Goal: Task Accomplishment & Management: Use online tool/utility

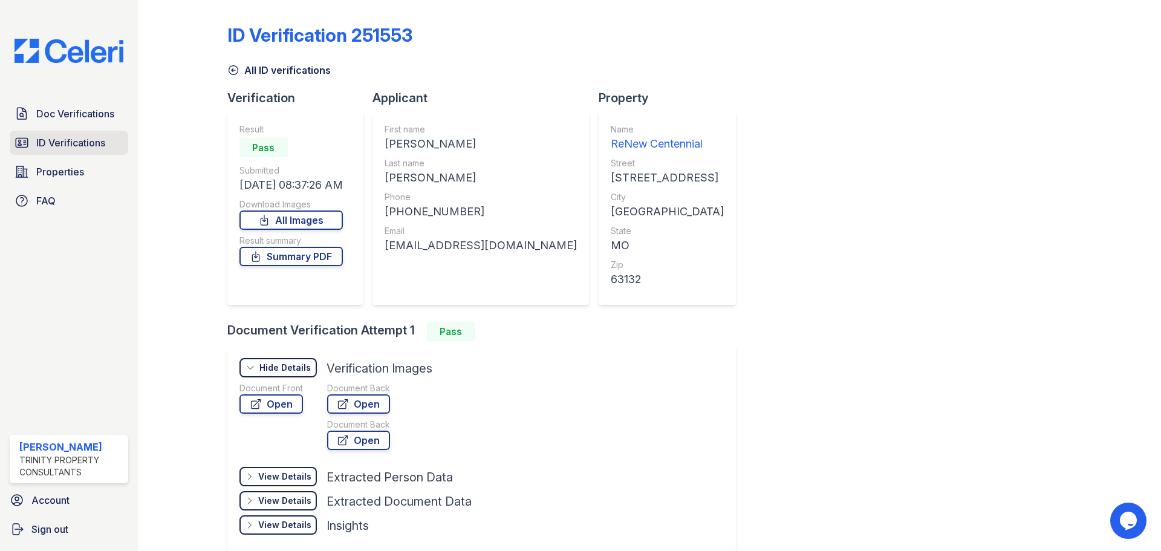
click at [59, 140] on span "ID Verifications" at bounding box center [70, 142] width 69 height 15
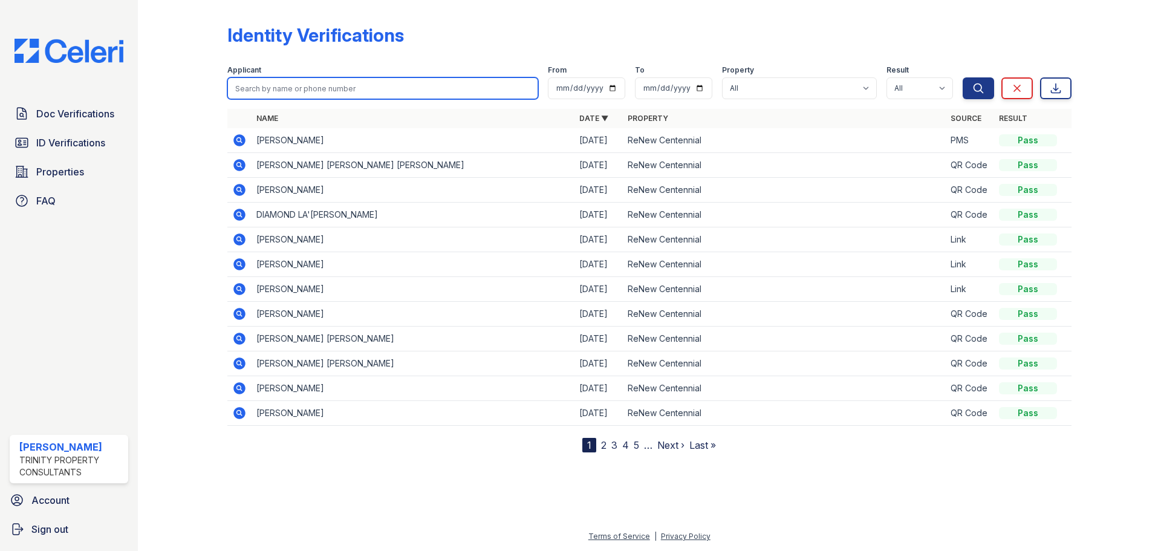
click at [316, 93] on input "search" at bounding box center [382, 88] width 311 height 22
type input "mercy"
click at [963, 77] on button "Search" at bounding box center [978, 88] width 31 height 22
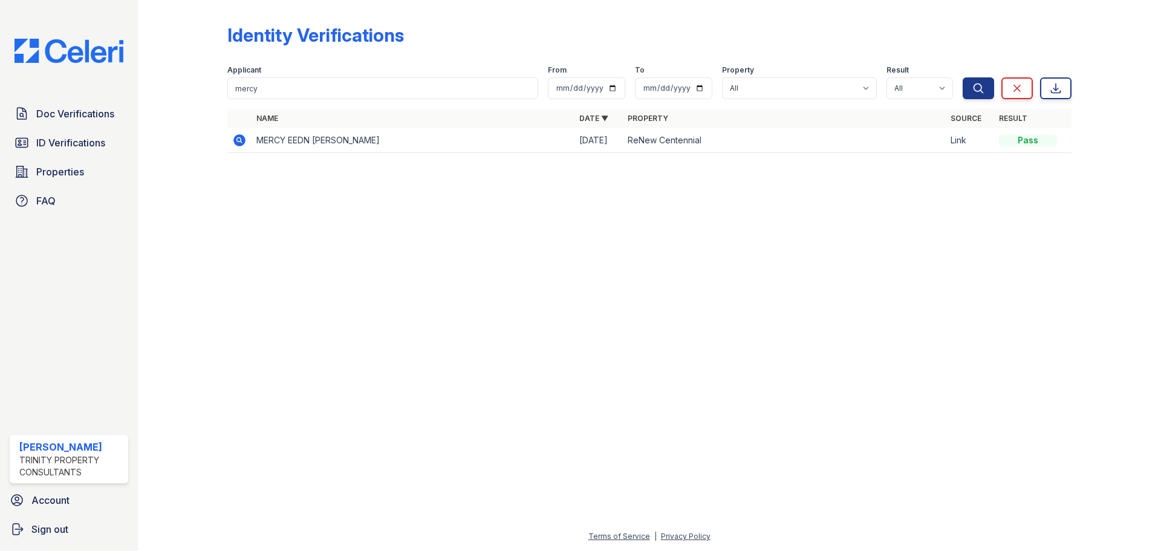
click at [235, 137] on icon at bounding box center [239, 140] width 12 height 12
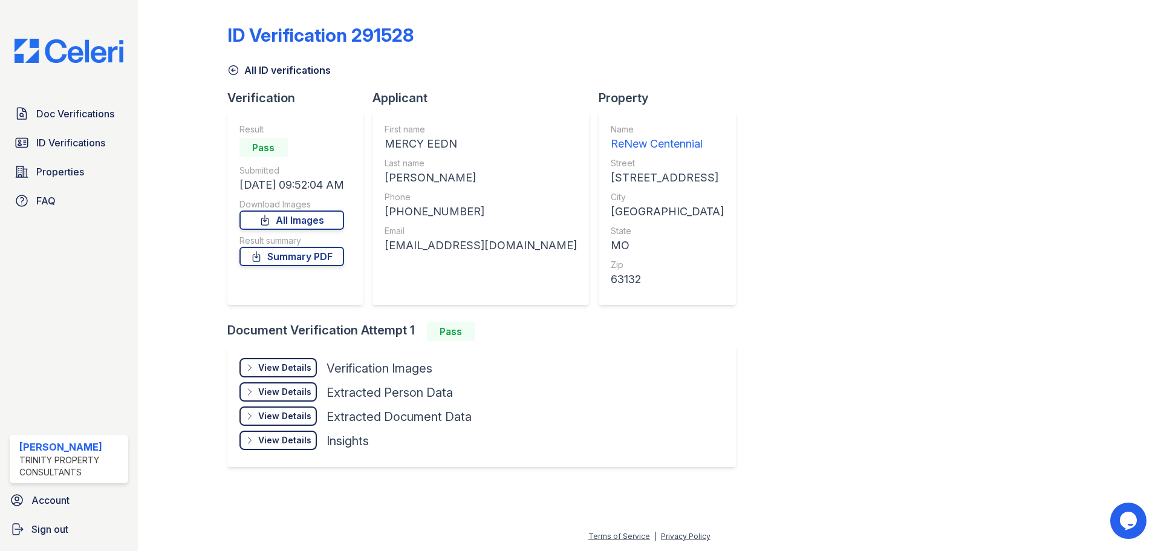
click at [289, 371] on div "View Details" at bounding box center [284, 368] width 53 height 12
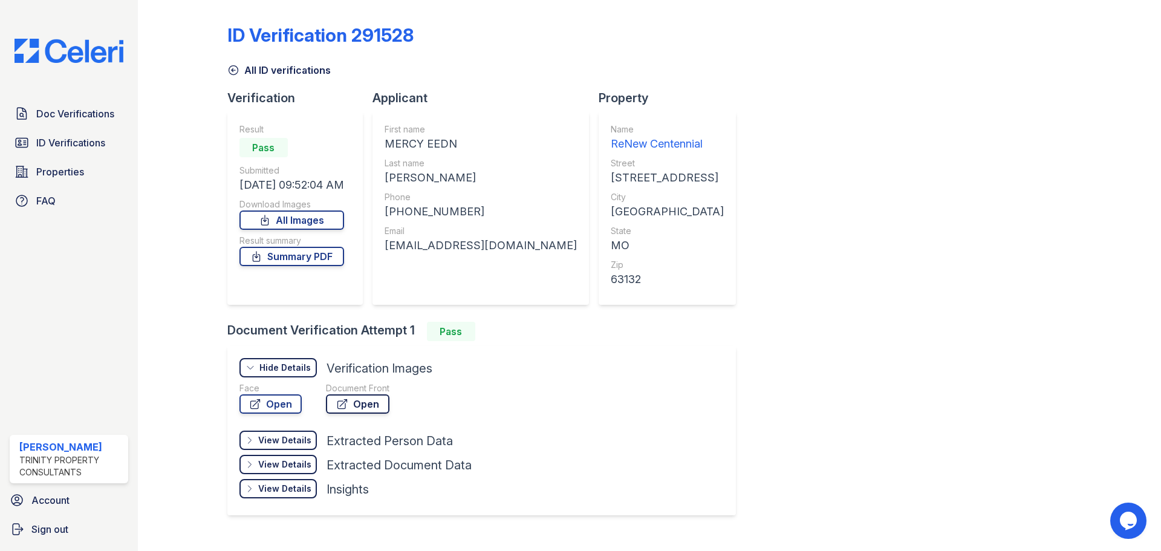
click at [363, 407] on link "Open" at bounding box center [357, 403] width 63 height 19
click at [273, 440] on div "View Details" at bounding box center [284, 440] width 53 height 12
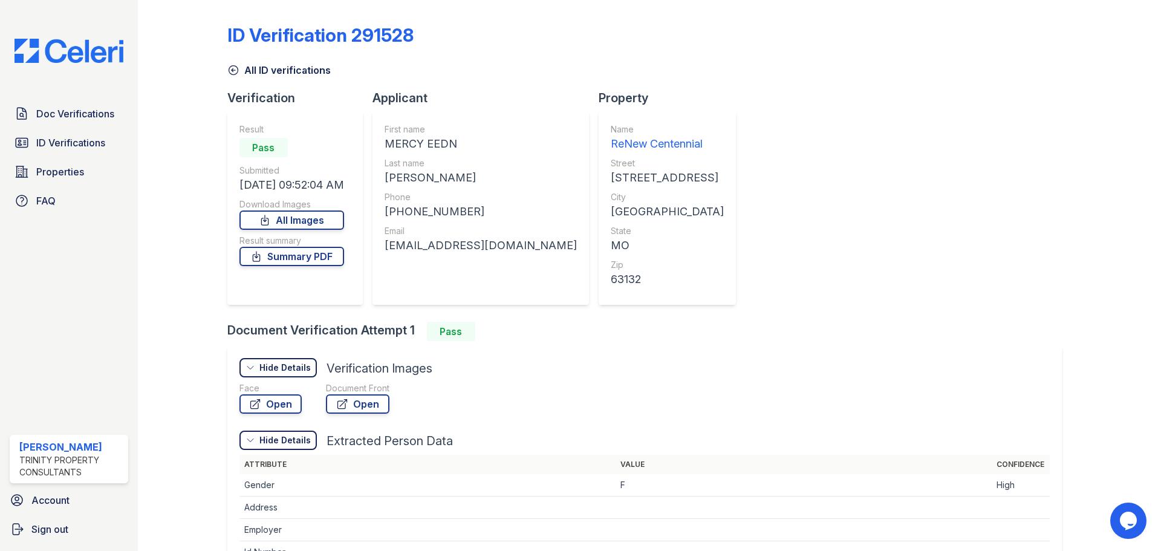
click at [275, 367] on div "Hide Details" at bounding box center [284, 368] width 51 height 12
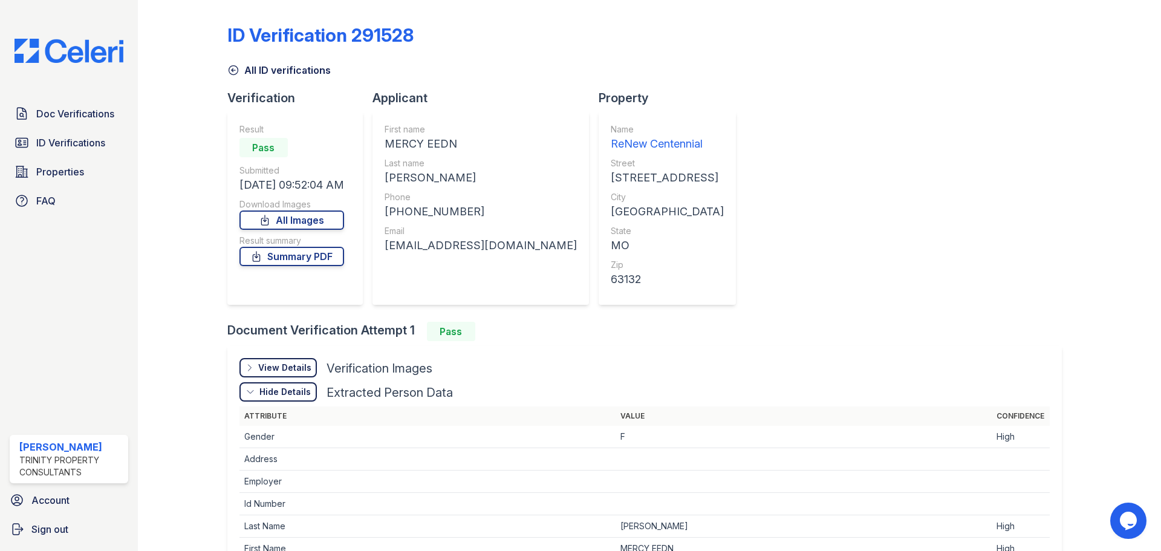
click at [282, 365] on div "View Details" at bounding box center [284, 368] width 53 height 12
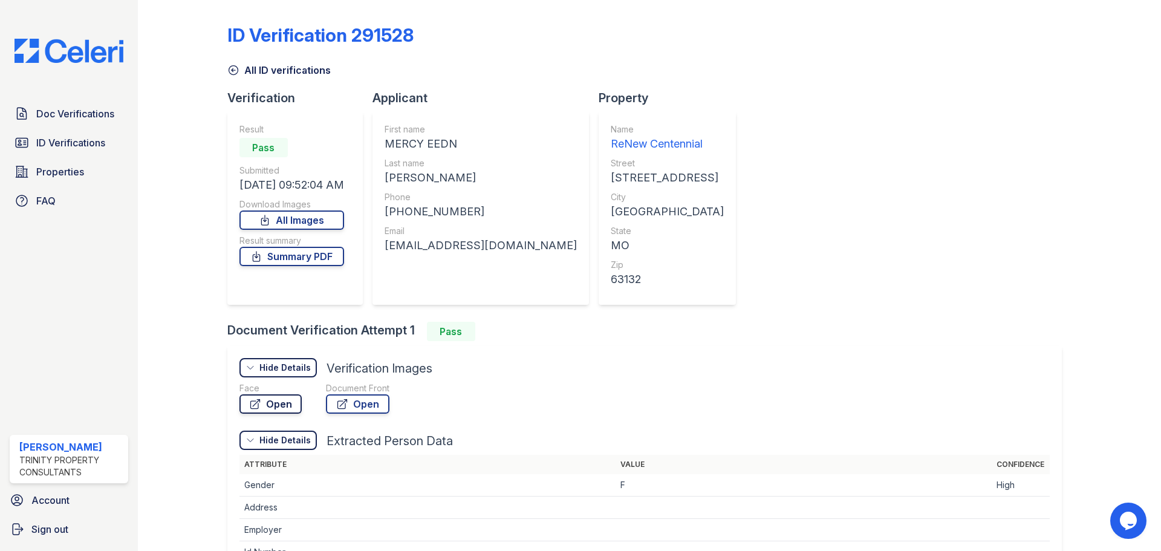
click at [275, 404] on link "Open" at bounding box center [270, 403] width 62 height 19
